Goal: Transaction & Acquisition: Purchase product/service

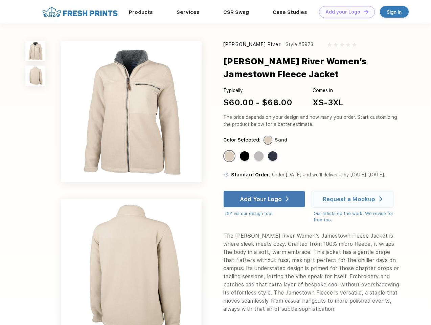
click at [345, 12] on link "Add your Logo Design Tool" at bounding box center [347, 12] width 56 height 12
click at [0, 0] on div "Design Tool" at bounding box center [0, 0] width 0 height 0
click at [363, 12] on link "Add your Logo Design Tool" at bounding box center [347, 12] width 56 height 12
click at [36, 51] on img at bounding box center [35, 51] width 20 height 20
click at [36, 76] on img at bounding box center [35, 76] width 20 height 20
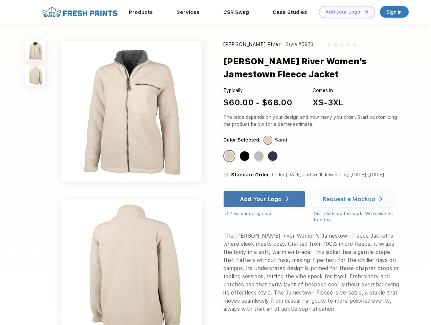
click at [230, 156] on div "Standard Color" at bounding box center [229, 155] width 9 height 9
click at [245, 156] on div "Standard Color" at bounding box center [244, 155] width 9 height 9
click at [260, 156] on div "Standard Color" at bounding box center [258, 155] width 9 height 9
click at [273, 156] on div "Standard Color" at bounding box center [272, 155] width 9 height 9
click at [265, 199] on div "Add Your Logo" at bounding box center [261, 199] width 42 height 7
